Goal: Find specific page/section: Find specific page/section

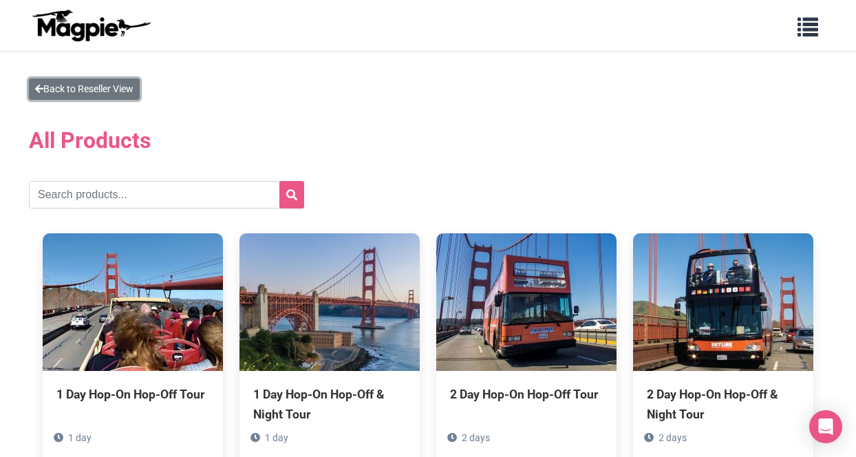
click at [123, 96] on link "Back to Reseller View" at bounding box center [84, 88] width 111 height 21
